Goal: Information Seeking & Learning: Learn about a topic

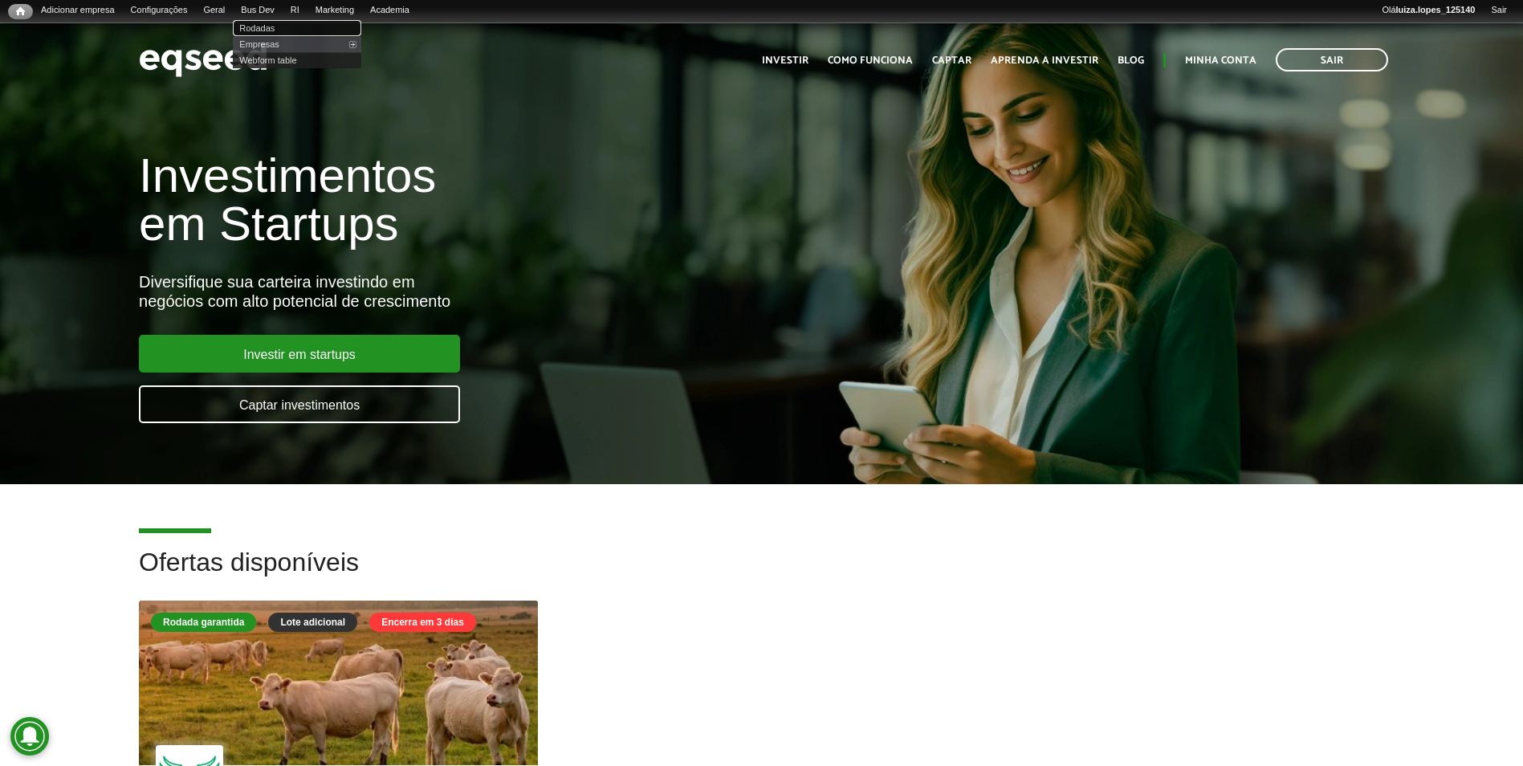
click at [274, 25] on link "Rodadas" at bounding box center [297, 28] width 128 height 16
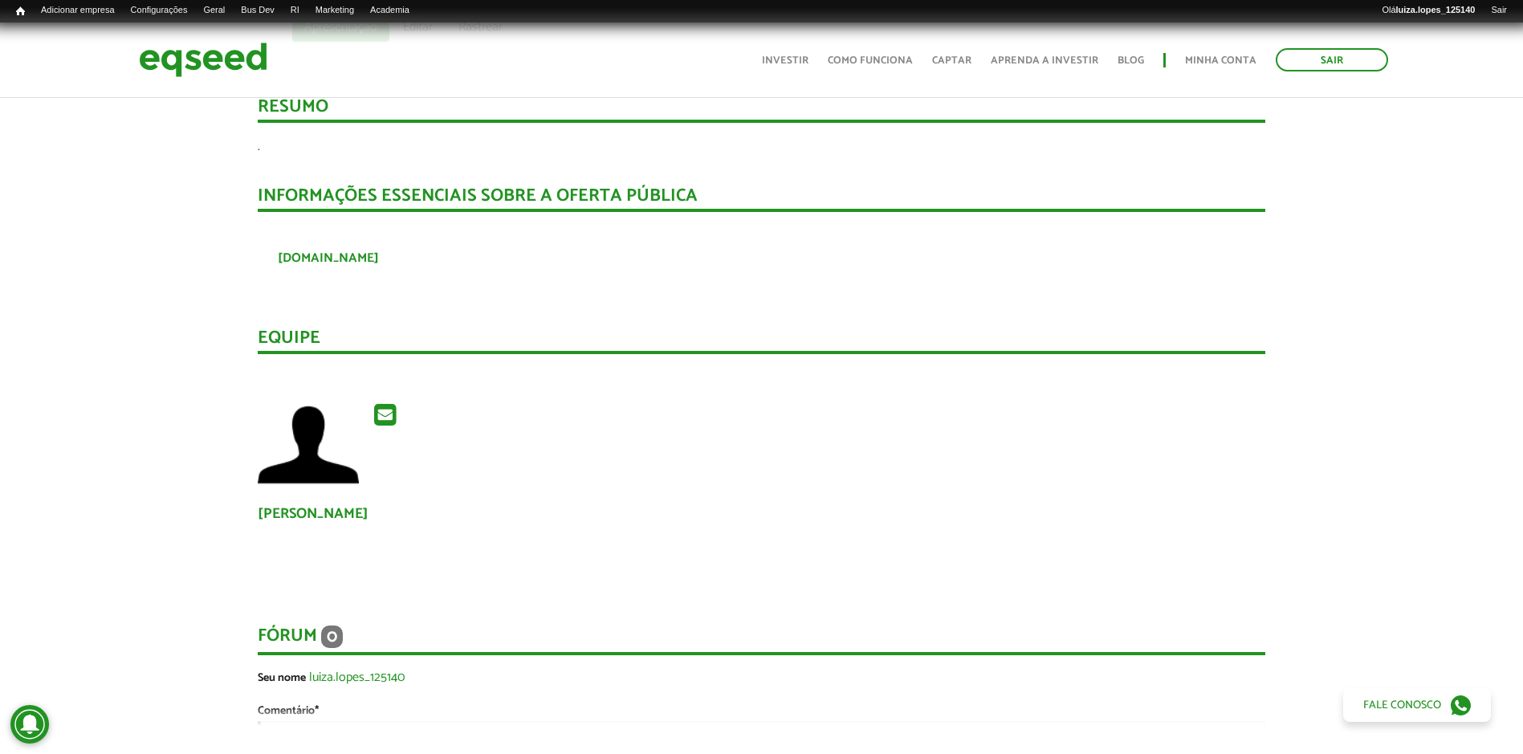
scroll to position [321, 0]
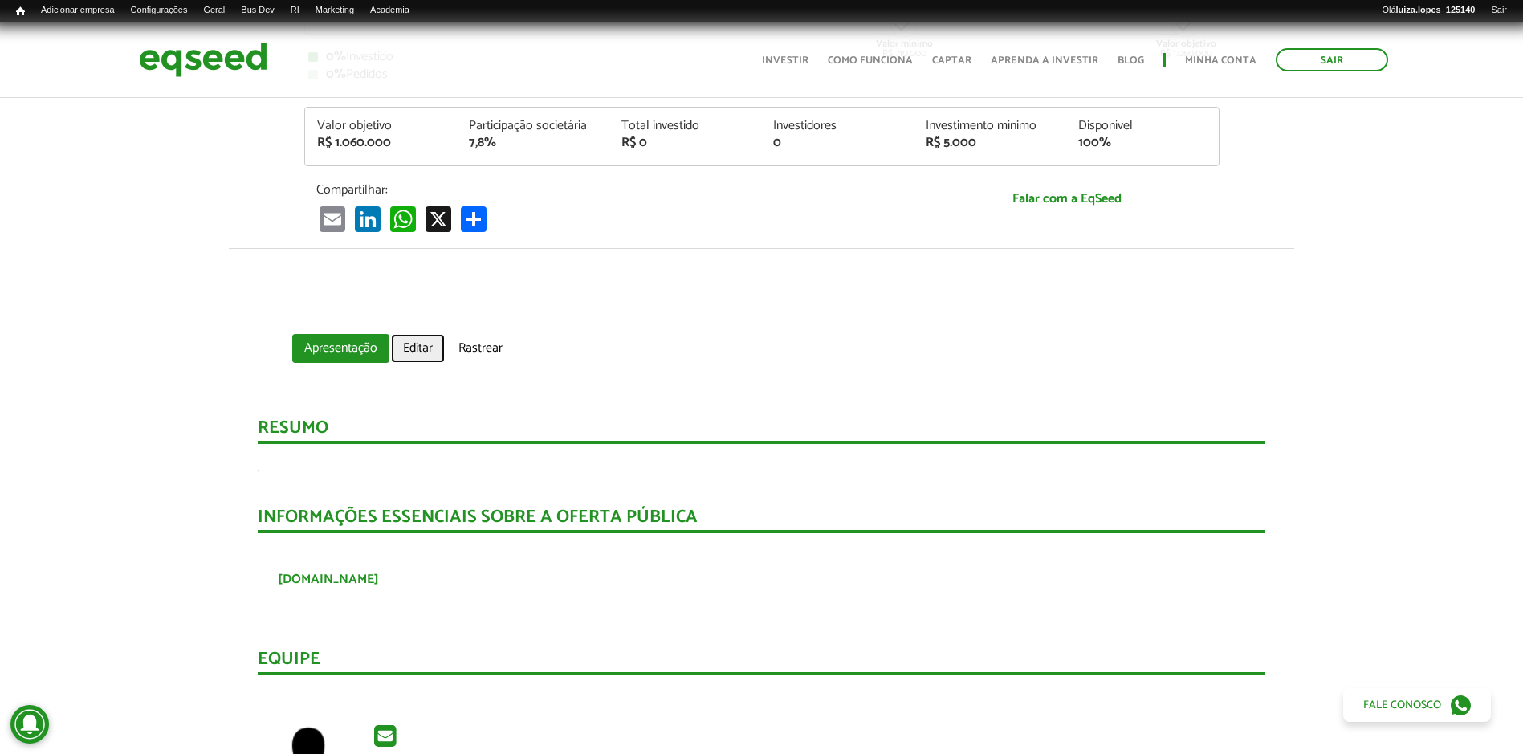
click at [426, 346] on link "Editar" at bounding box center [418, 348] width 54 height 29
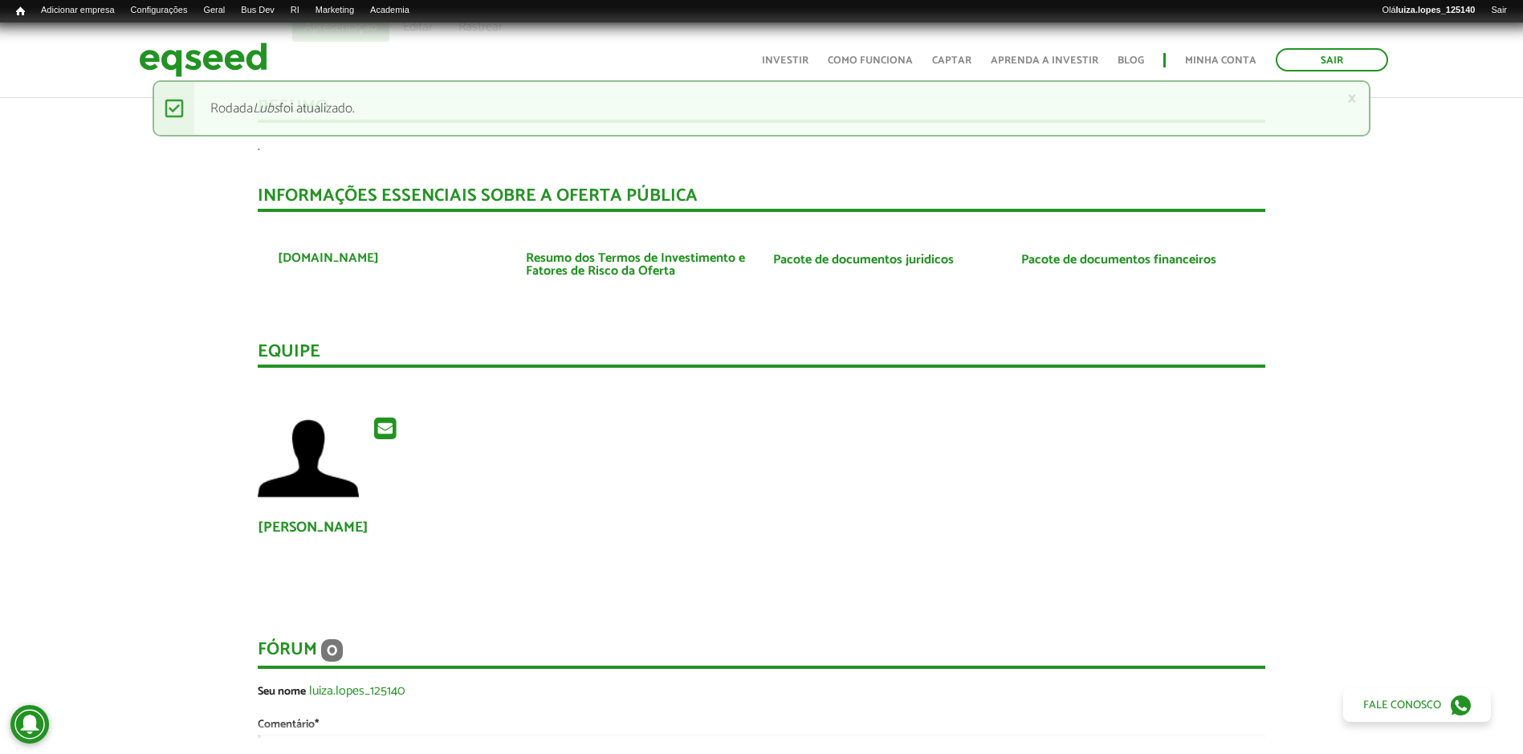
scroll to position [482, 0]
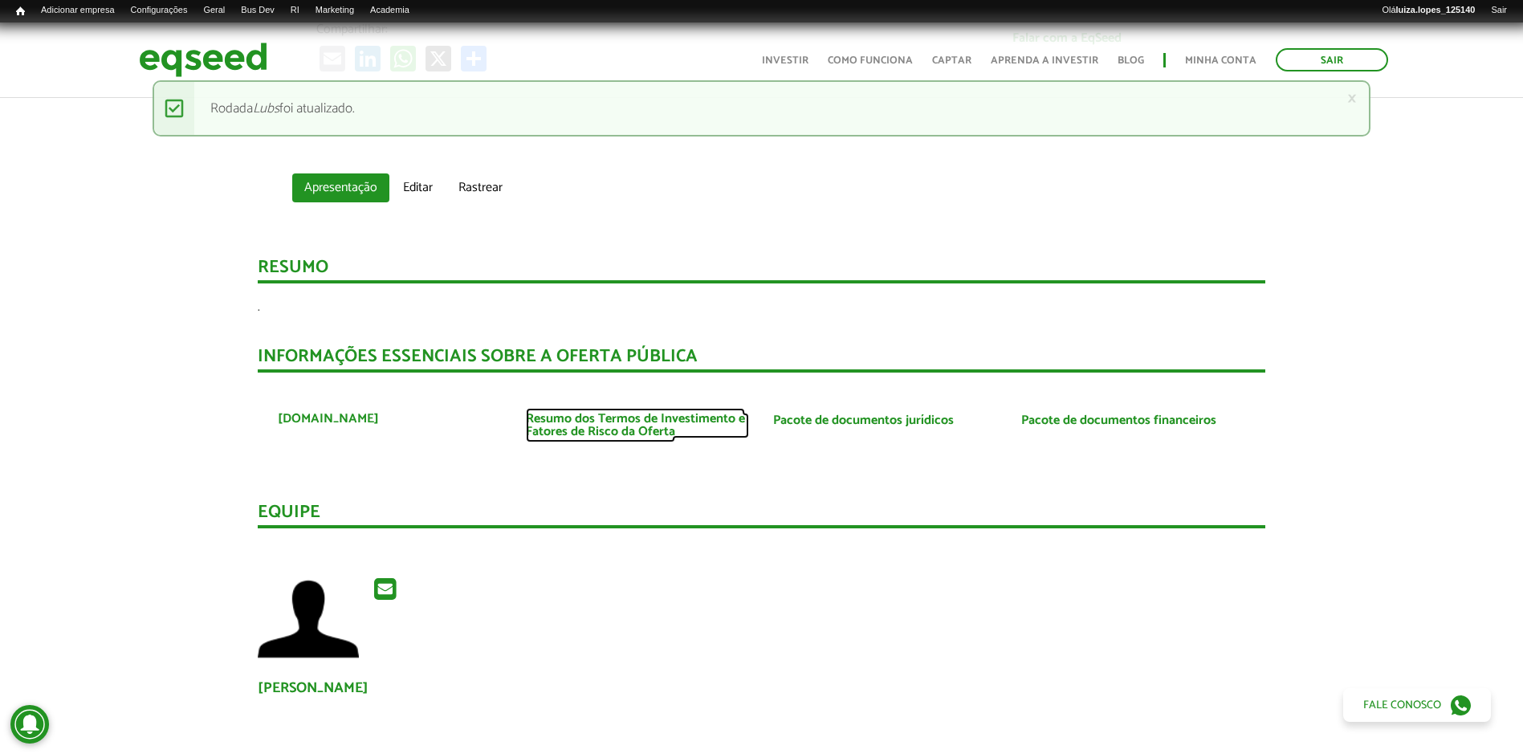
click at [669, 422] on link "Resumo dos Termos de Investimento e Fatores de Risco da Oferta" at bounding box center [638, 426] width 224 height 26
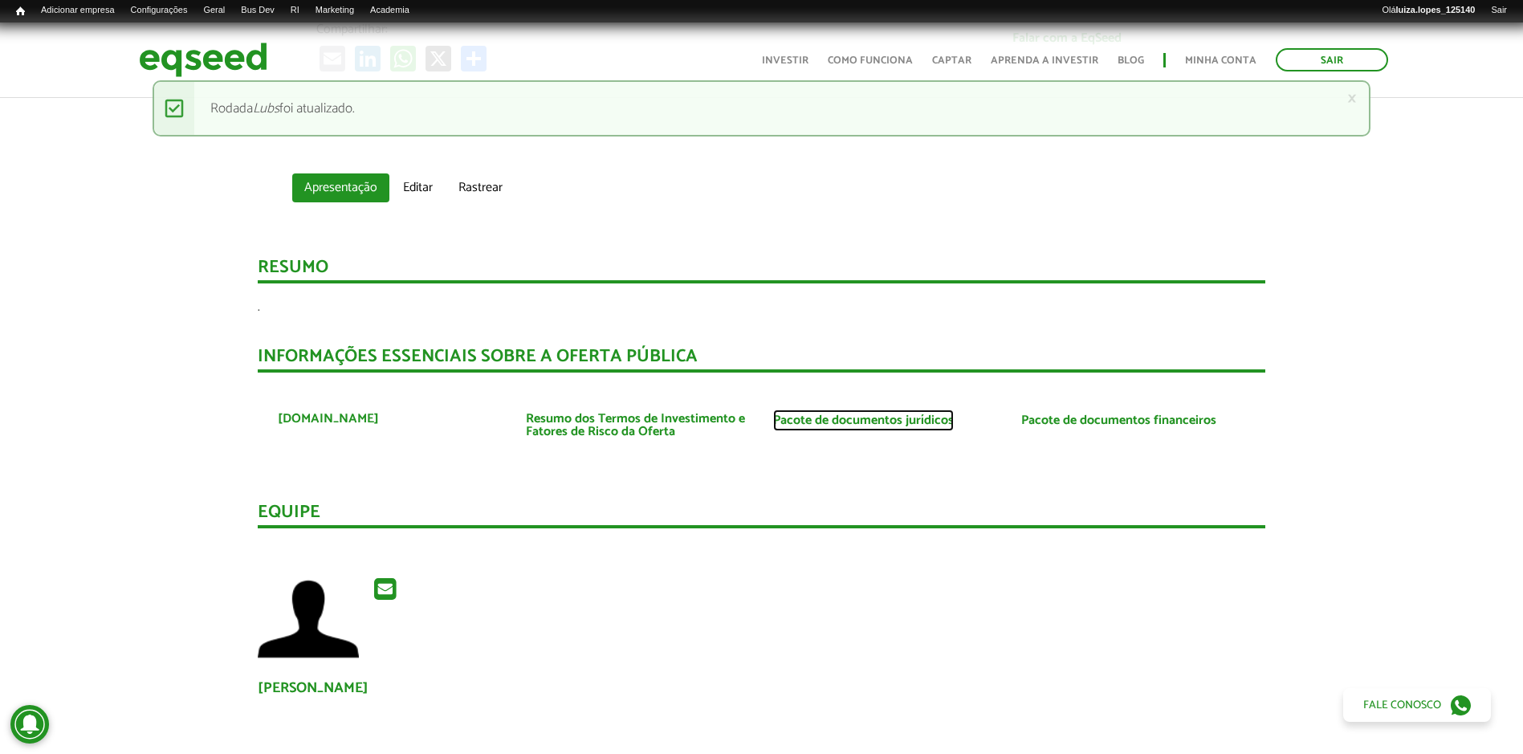
click at [896, 420] on link "Pacote de documentos jurídicos" at bounding box center [863, 420] width 181 height 13
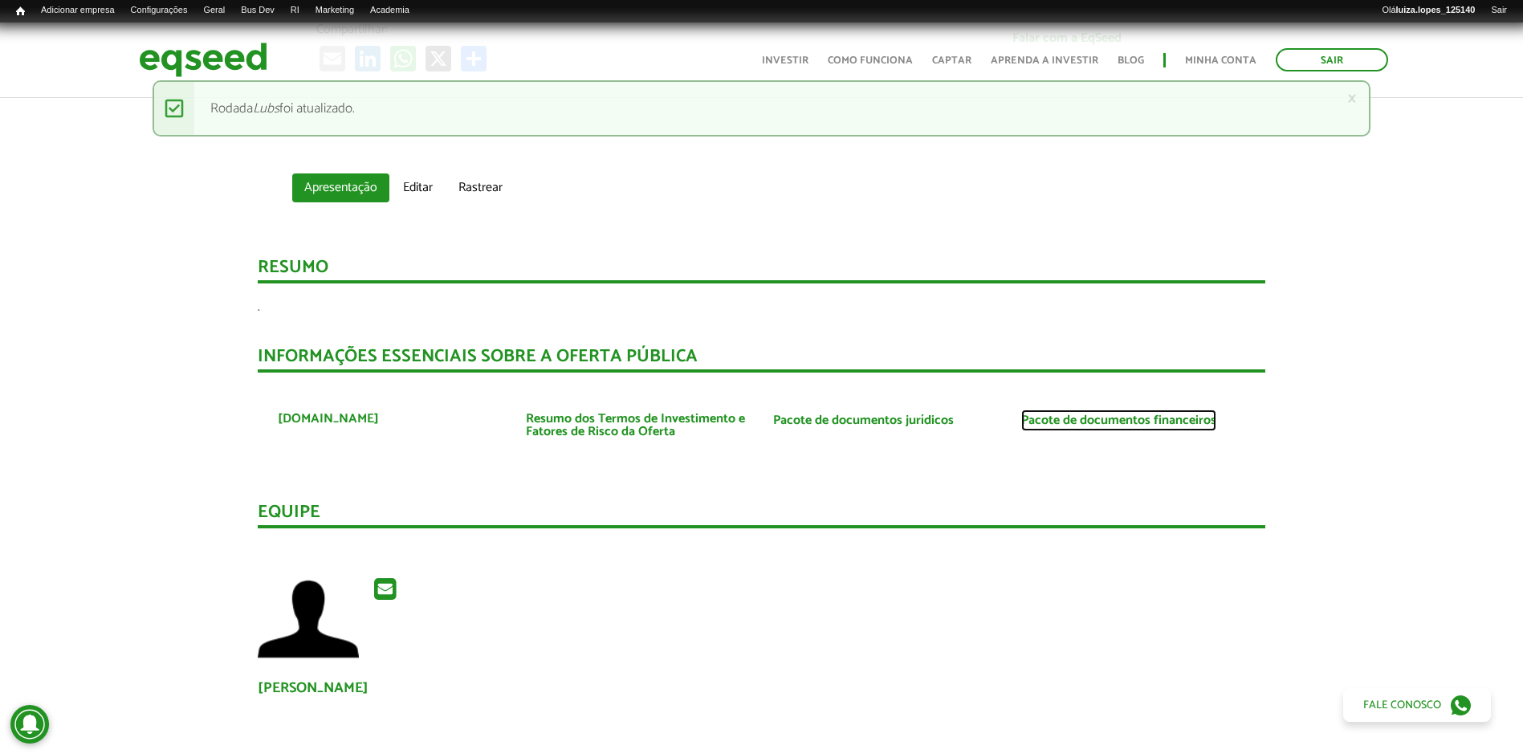
click at [1070, 423] on link "Pacote de documentos financeiros" at bounding box center [1118, 420] width 195 height 13
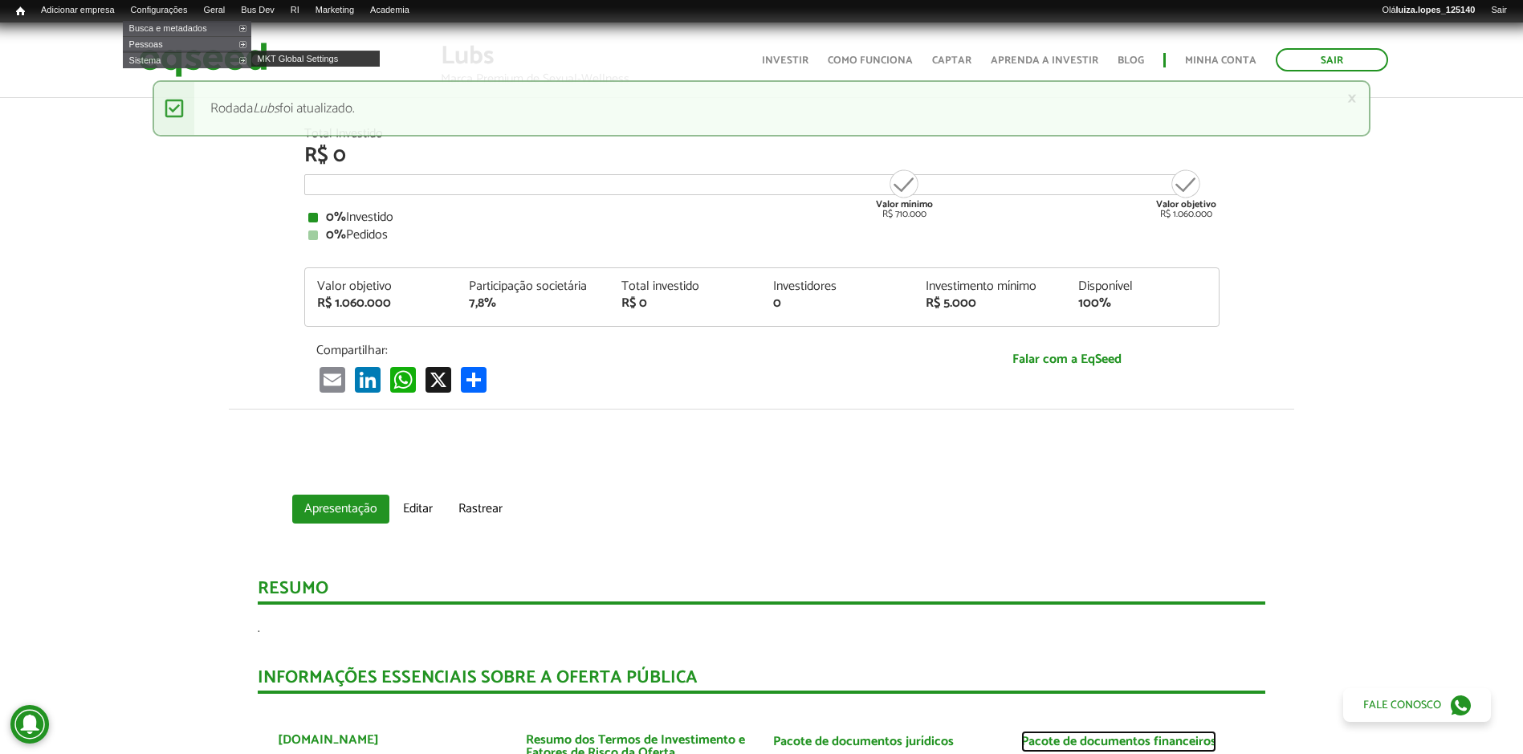
scroll to position [0, 0]
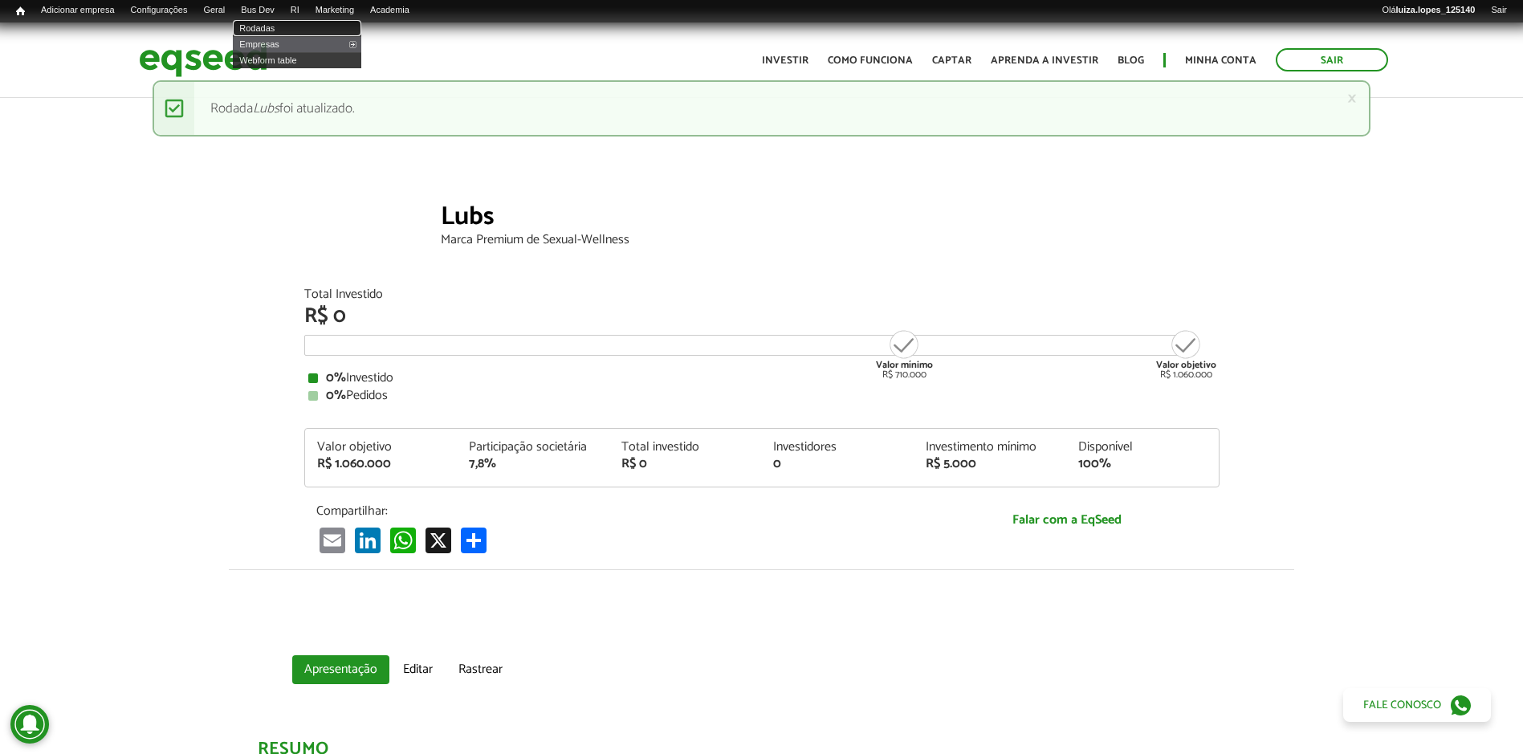
click at [279, 23] on link "Rodadas" at bounding box center [297, 28] width 128 height 16
